Goal: Task Accomplishment & Management: Complete application form

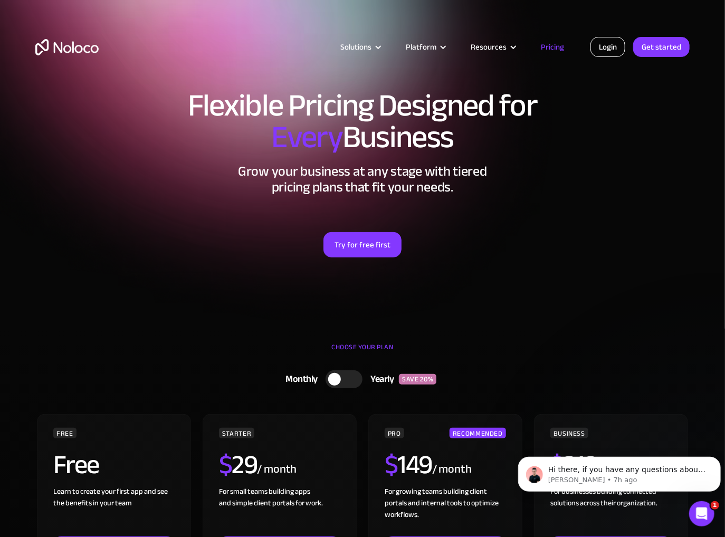
click at [610, 49] on link "Login" at bounding box center [607, 47] width 35 height 20
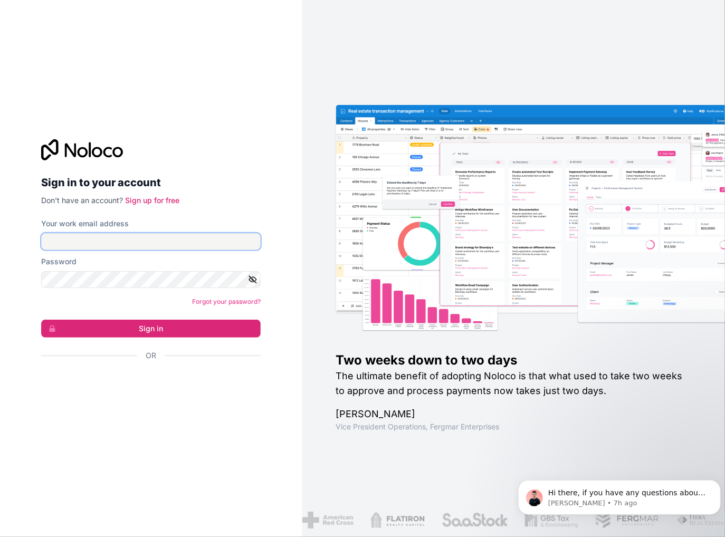
click at [56, 237] on input "Your work email address" at bounding box center [150, 241] width 219 height 17
type input "[EMAIL_ADDRESS][DOMAIN_NAME]"
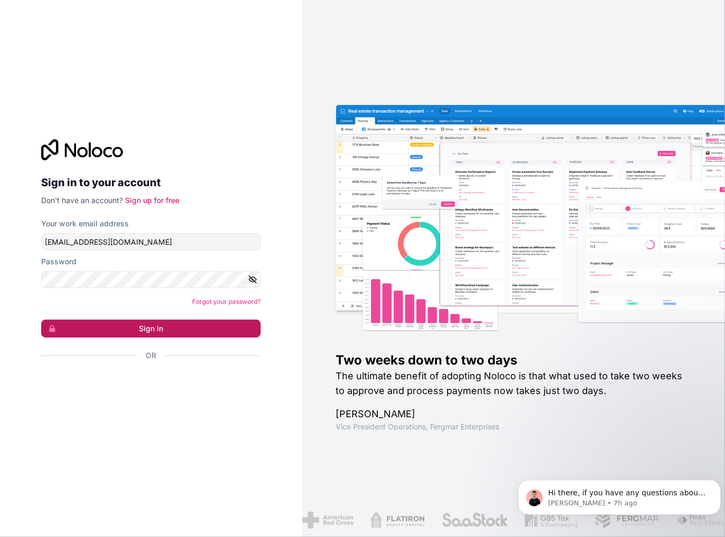
click at [152, 330] on button "Sign in" at bounding box center [150, 329] width 219 height 18
click at [209, 301] on link "Forgot your password?" at bounding box center [226, 302] width 69 height 8
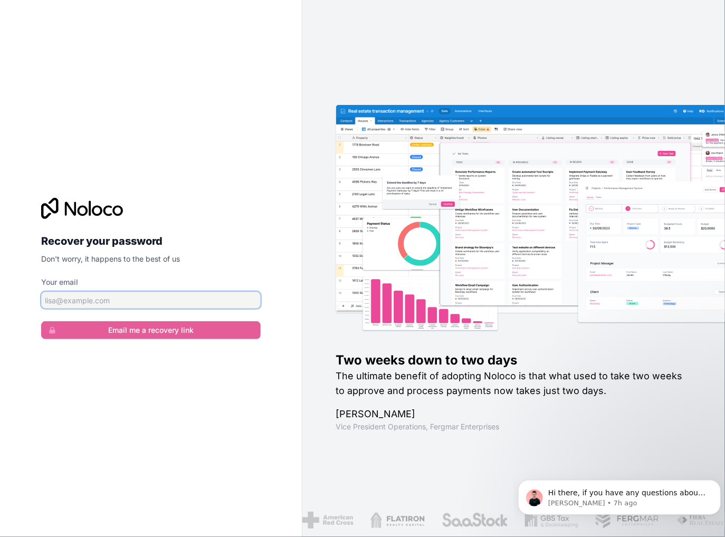
click at [94, 302] on input "Your email" at bounding box center [150, 300] width 219 height 17
click at [41, 321] on button "Email me a recovery link" at bounding box center [150, 330] width 219 height 18
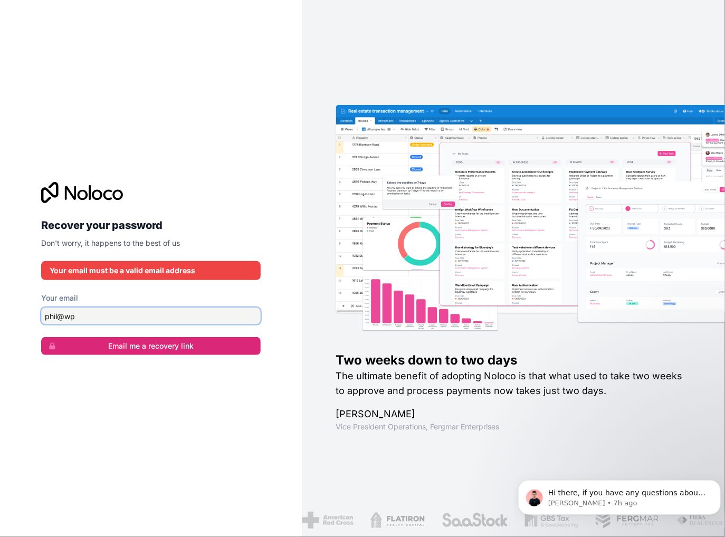
click at [41, 337] on button "Email me a recovery link" at bounding box center [150, 346] width 219 height 18
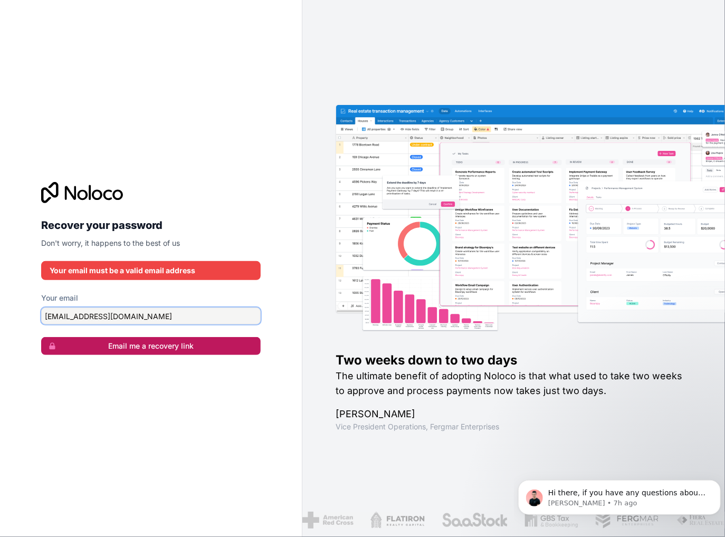
type input "[EMAIL_ADDRESS][DOMAIN_NAME]"
click at [114, 344] on button "Email me a recovery link" at bounding box center [150, 346] width 219 height 18
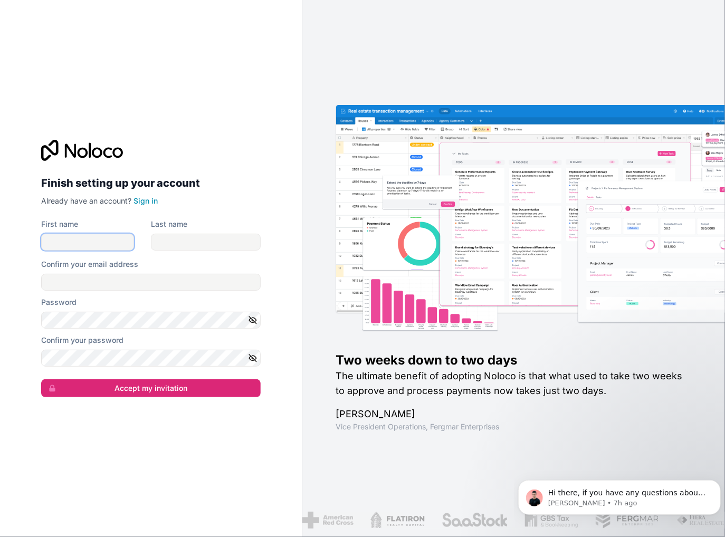
click at [60, 235] on input "First name" at bounding box center [87, 242] width 93 height 17
type input "Phl"
click at [41, 379] on button "Accept my invitation" at bounding box center [150, 388] width 219 height 18
type input "il"
type input "Phil"
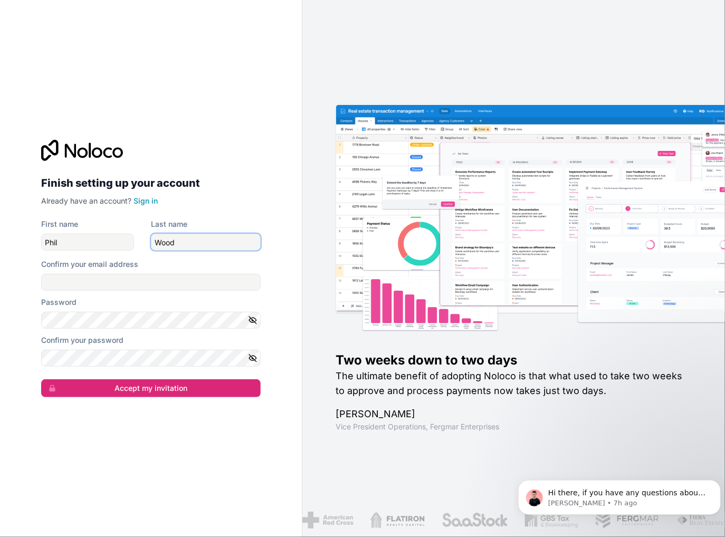
type input "Wood"
type input "phil@pwood.net"
click at [254, 318] on icon "button" at bounding box center [252, 319] width 9 height 9
click at [254, 360] on icon "button" at bounding box center [253, 357] width 7 height 7
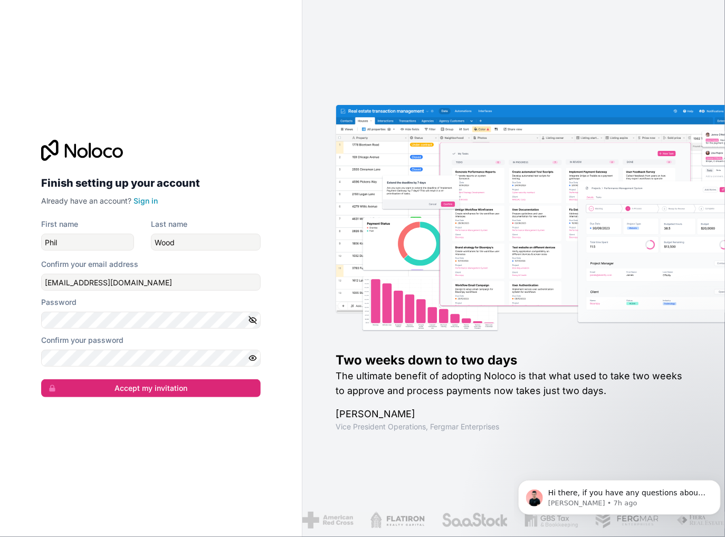
click at [254, 360] on icon "button" at bounding box center [252, 357] width 9 height 9
click at [179, 385] on button "Accept my invitation" at bounding box center [150, 388] width 219 height 18
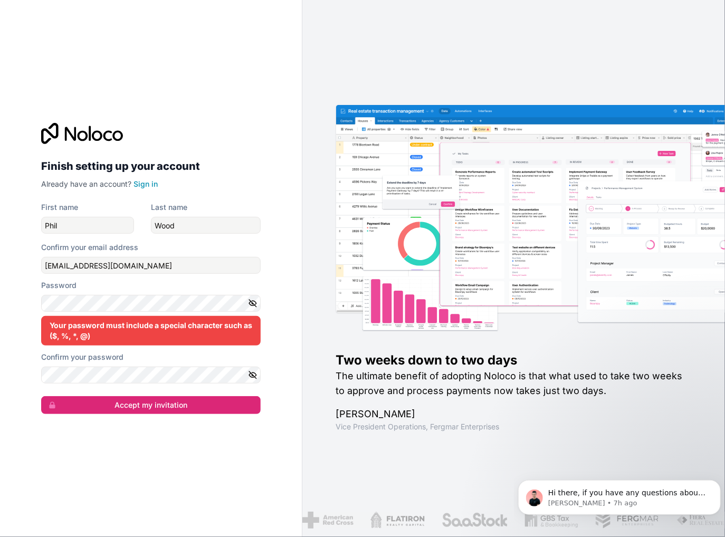
click at [253, 303] on icon "button" at bounding box center [252, 303] width 9 height 9
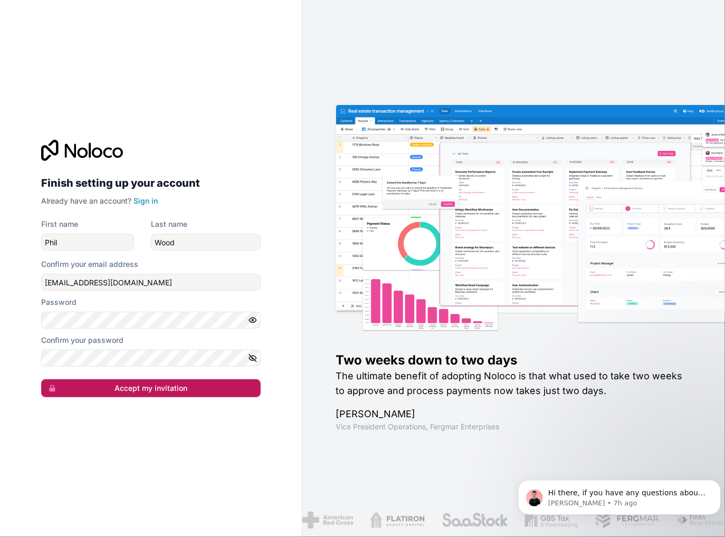
click at [135, 389] on button "Accept my invitation" at bounding box center [150, 388] width 219 height 18
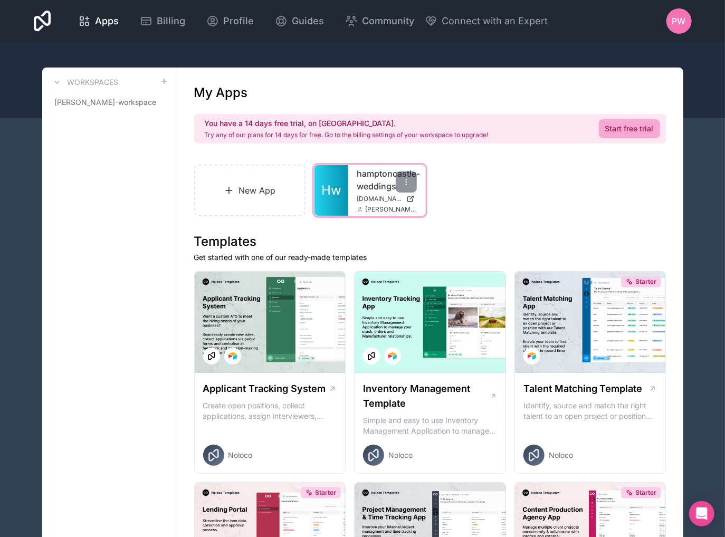
click at [336, 199] on link "Hw" at bounding box center [331, 190] width 34 height 51
click at [680, 19] on span "PW" at bounding box center [679, 21] width 14 height 13
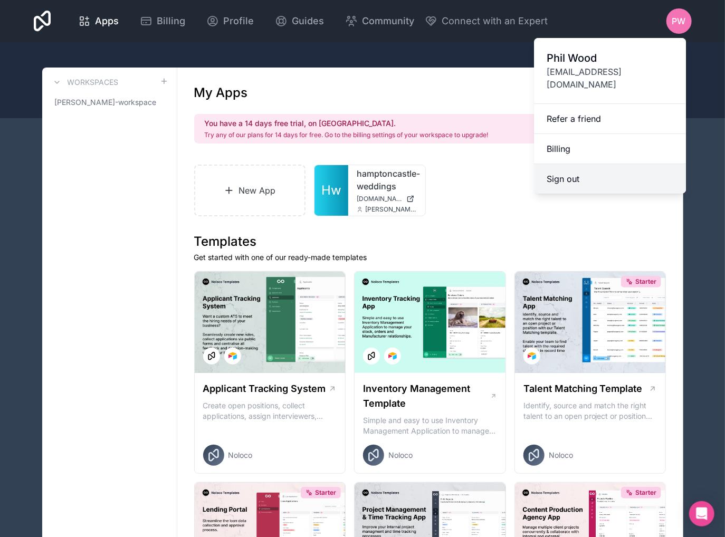
click at [578, 166] on button "Sign out" at bounding box center [610, 179] width 152 height 30
